Goal: Communication & Community: Answer question/provide support

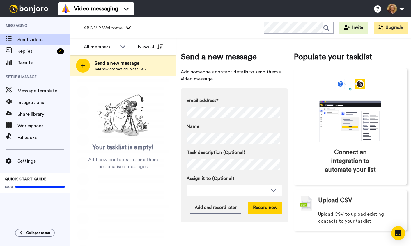
click at [129, 27] on icon at bounding box center [128, 27] width 5 height 3
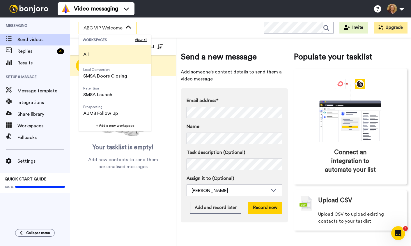
click at [109, 54] on li "All" at bounding box center [115, 54] width 73 height 19
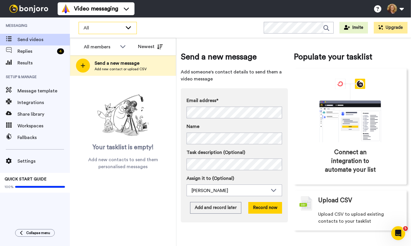
click at [130, 26] on icon at bounding box center [128, 27] width 7 height 6
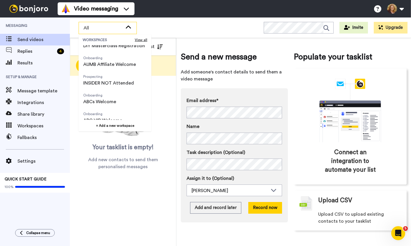
scroll to position [205, 0]
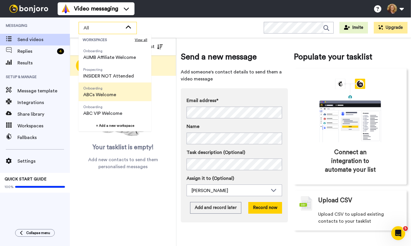
click at [113, 93] on span "ABCs Welcome" at bounding box center [99, 94] width 33 height 7
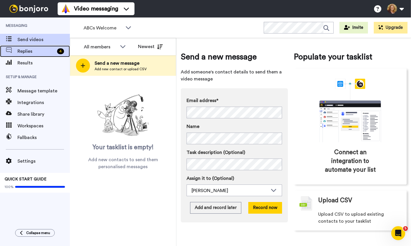
click at [33, 50] on span "Replies" at bounding box center [35, 51] width 37 height 7
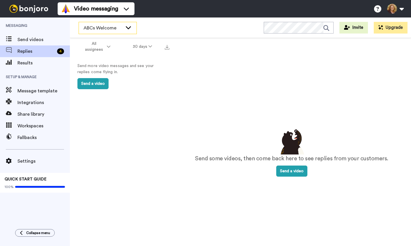
click at [128, 29] on icon at bounding box center [128, 27] width 7 height 6
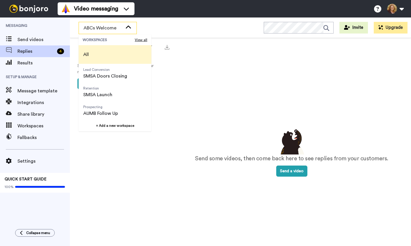
click at [102, 55] on li "All" at bounding box center [115, 54] width 73 height 19
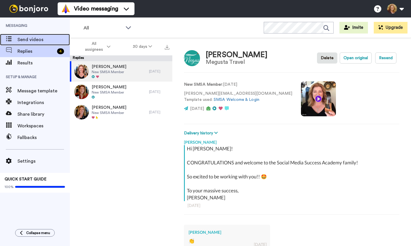
click at [33, 38] on span "Send videos" at bounding box center [43, 39] width 52 height 7
